Goal: Task Accomplishment & Management: Use online tool/utility

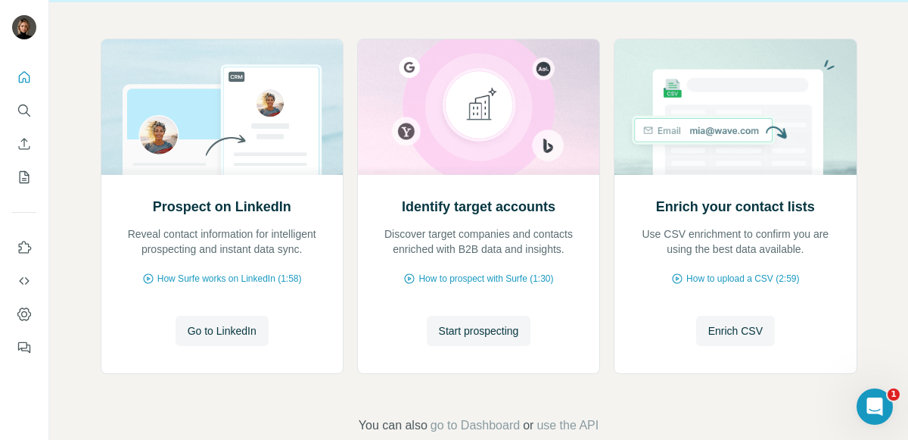
scroll to position [180, 0]
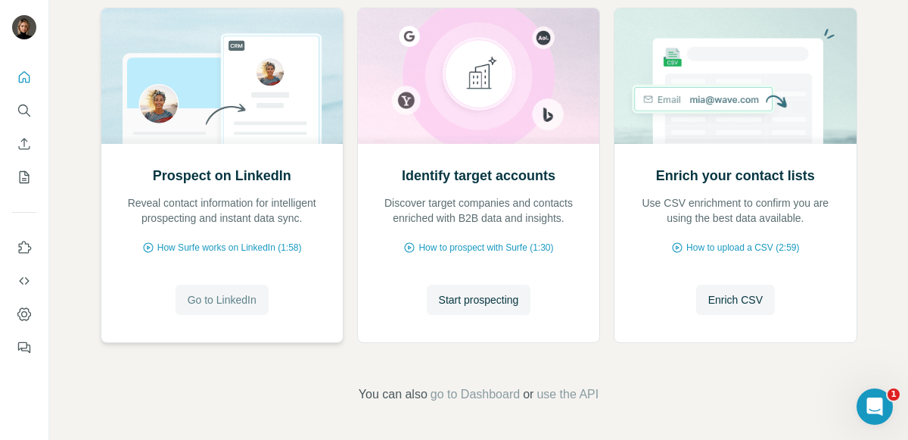
click at [228, 293] on span "Go to LinkedIn" at bounding box center [222, 299] width 69 height 15
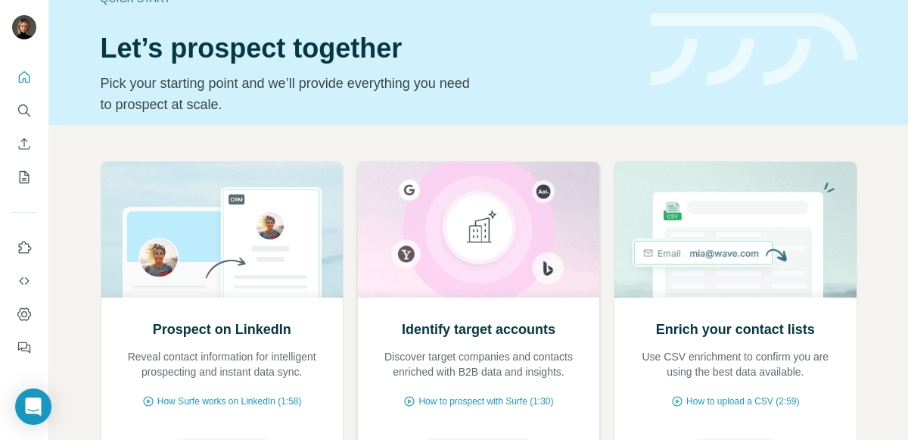
scroll to position [162, 0]
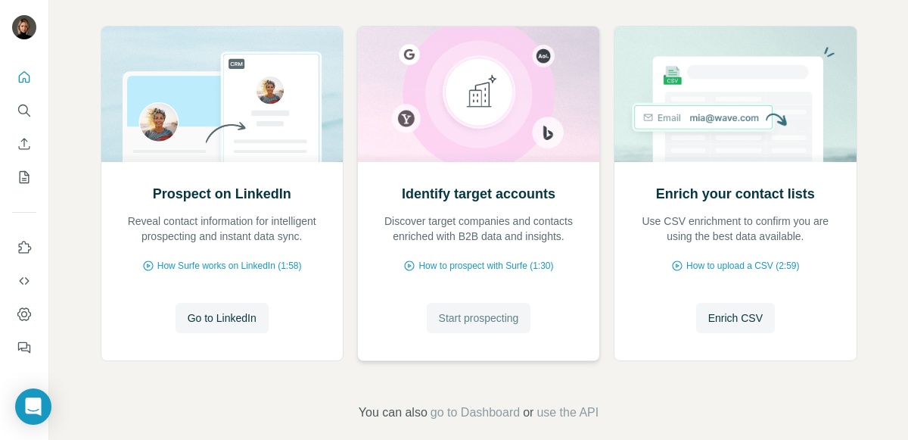
click at [456, 325] on button "Start prospecting" at bounding box center [479, 318] width 104 height 30
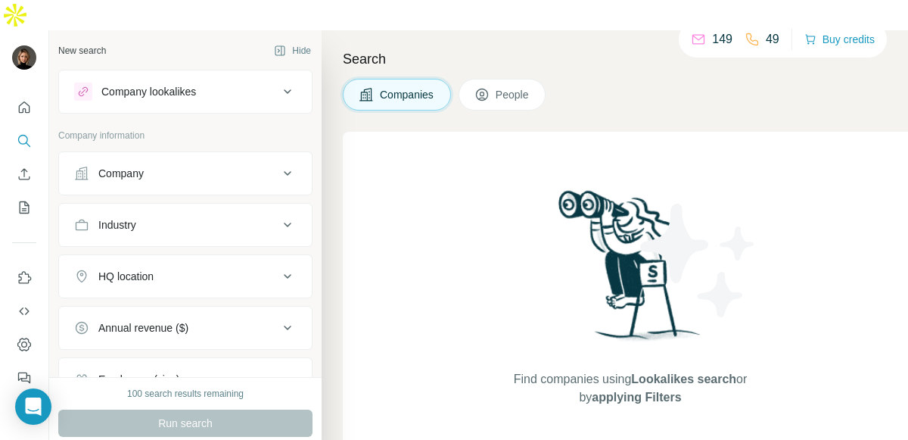
click at [206, 73] on button "Company lookalikes" at bounding box center [185, 91] width 253 height 36
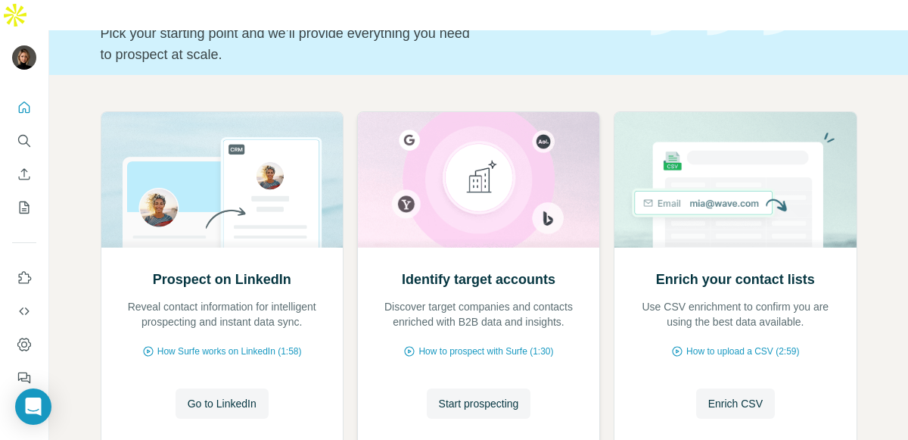
scroll to position [180, 0]
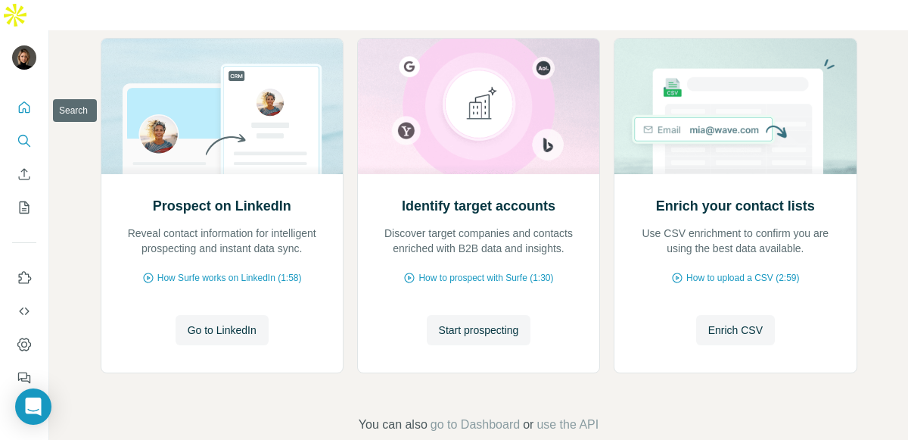
click at [29, 133] on icon "Search" at bounding box center [24, 140] width 15 height 15
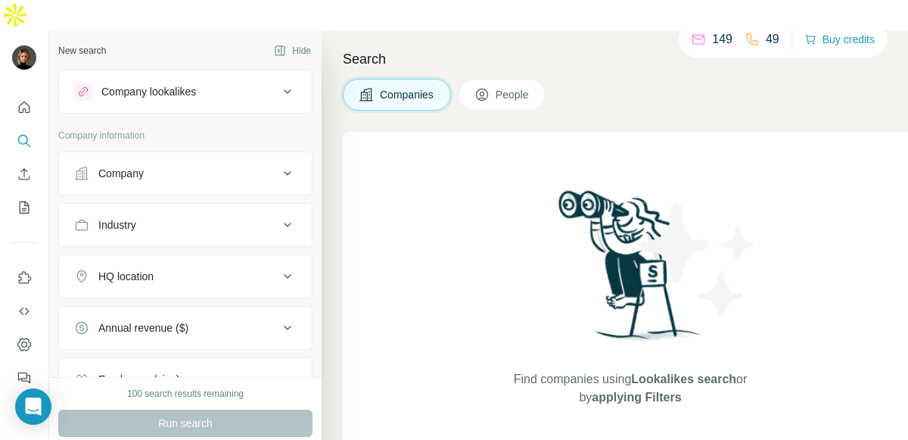
click at [204, 82] on div "Company lookalikes" at bounding box center [176, 91] width 204 height 18
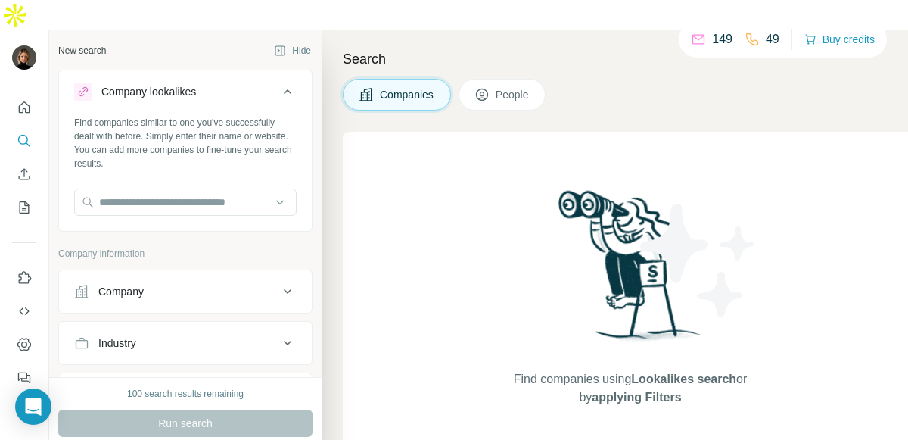
click at [278, 82] on icon at bounding box center [287, 91] width 18 height 18
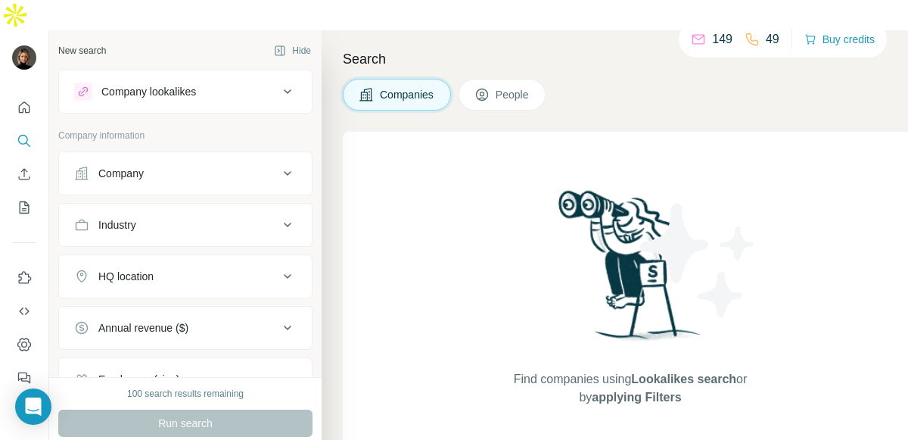
click at [255, 166] on div "Company" at bounding box center [176, 173] width 204 height 15
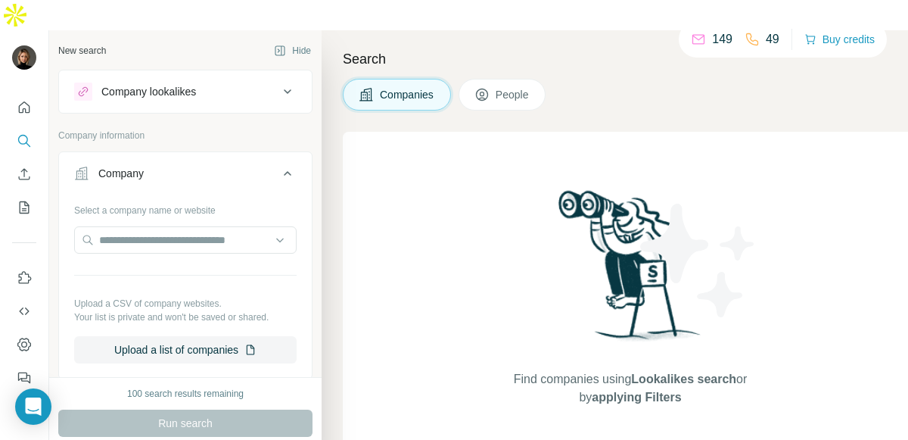
click at [255, 166] on div "Company" at bounding box center [176, 173] width 204 height 15
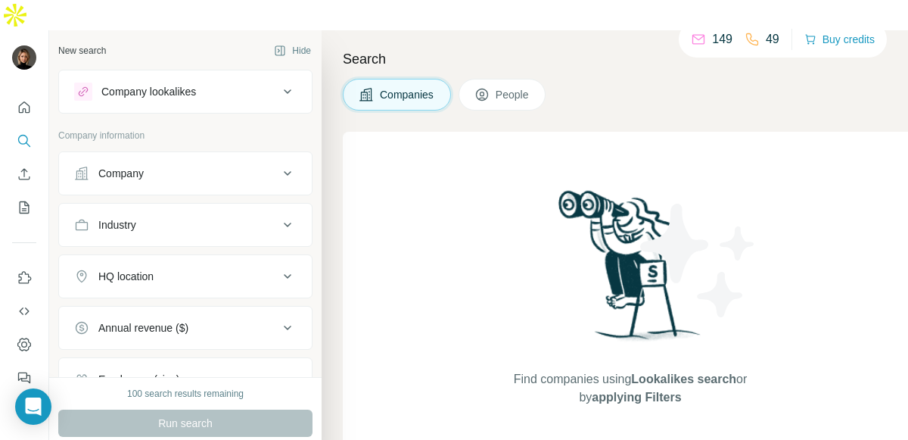
click at [514, 87] on span "People" at bounding box center [513, 94] width 35 height 15
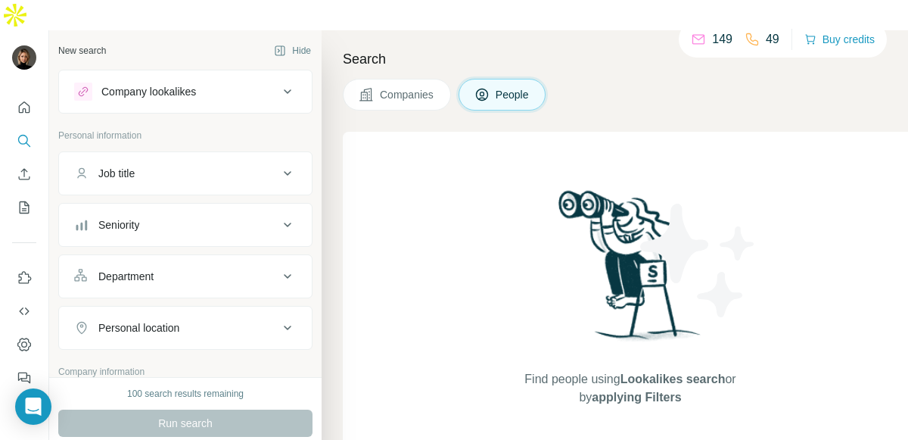
click at [253, 166] on div "Job title" at bounding box center [176, 173] width 204 height 15
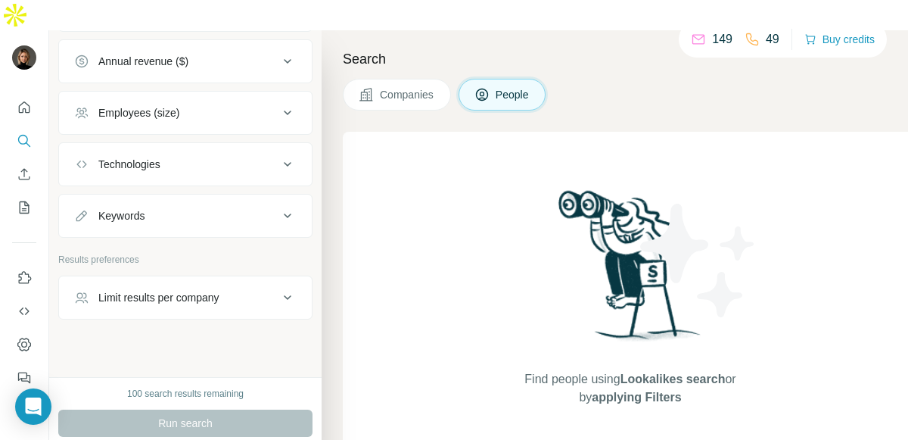
scroll to position [560, 0]
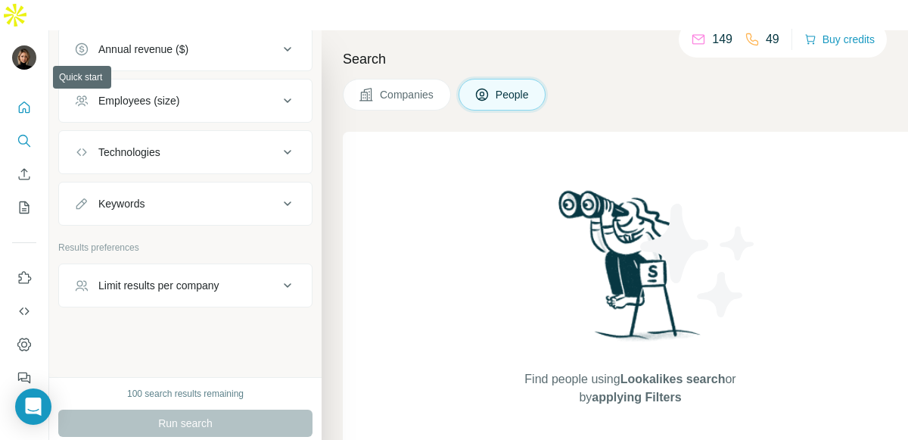
click at [17, 94] on button "Quick start" at bounding box center [24, 107] width 24 height 27
click at [29, 101] on icon "Quick start" at bounding box center [24, 106] width 11 height 11
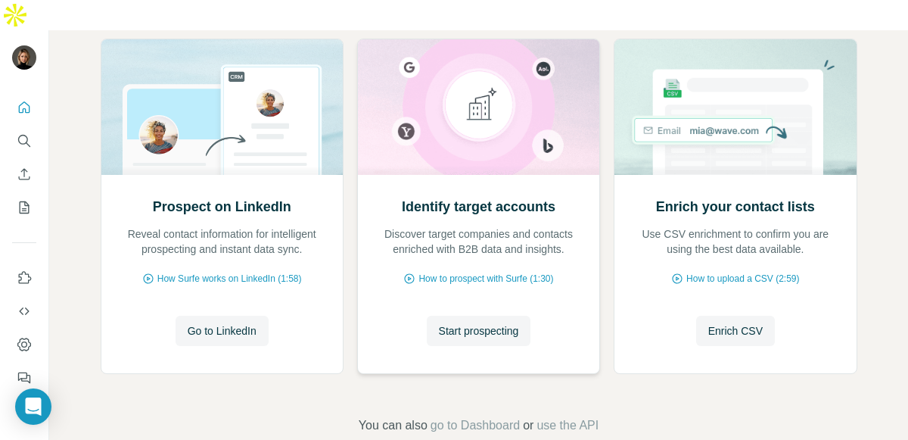
scroll to position [180, 0]
